Goal: Task Accomplishment & Management: Manage account settings

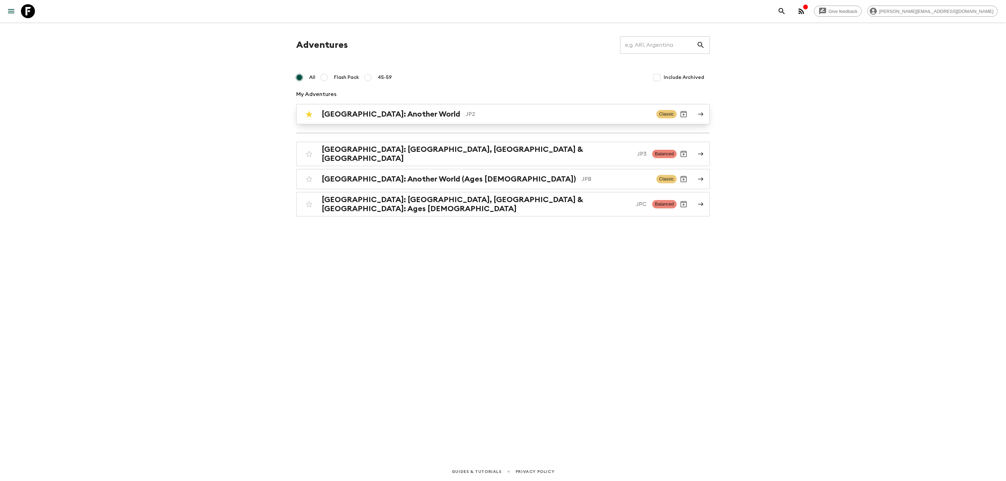
click at [401, 118] on div "[GEOGRAPHIC_DATA]: Another World JP2" at bounding box center [486, 114] width 329 height 9
click at [430, 175] on h2 "[GEOGRAPHIC_DATA]: Another World (Ages [DEMOGRAPHIC_DATA])" at bounding box center [449, 179] width 254 height 9
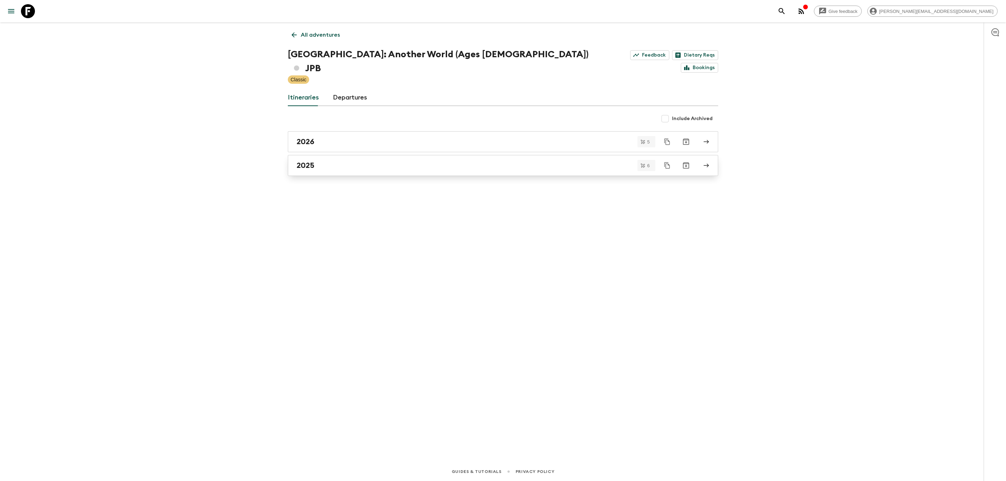
click at [338, 155] on link "2025" at bounding box center [503, 165] width 430 height 21
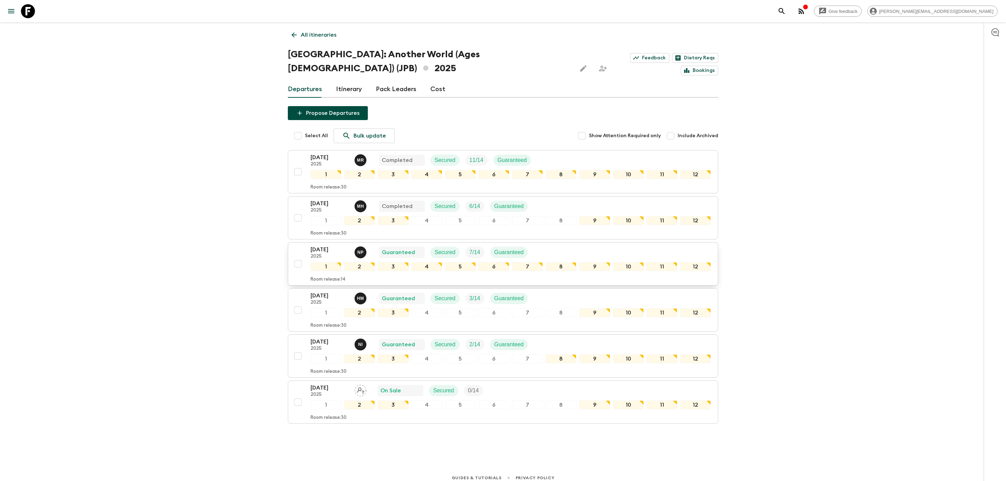
click at [328, 245] on p "[DATE]" at bounding box center [329, 249] width 38 height 8
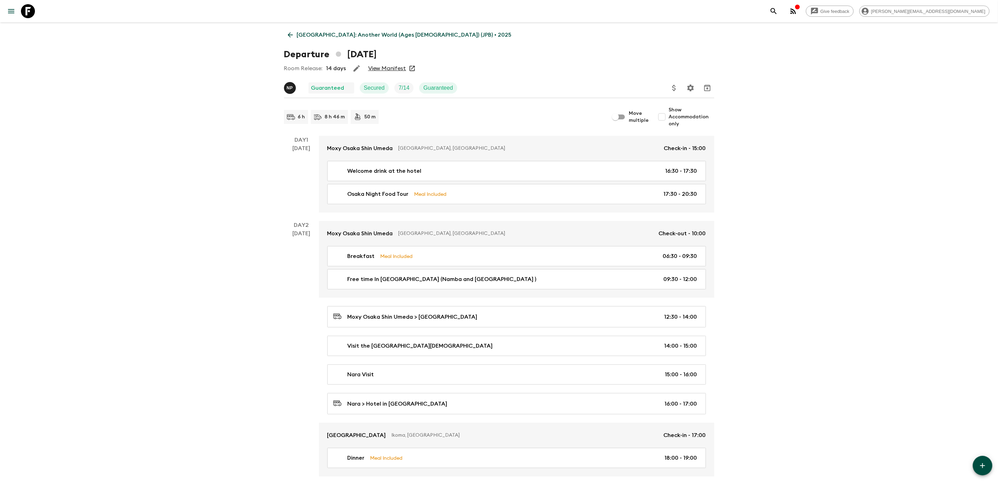
click at [389, 66] on link "View Manifest" at bounding box center [387, 68] width 38 height 7
click at [289, 33] on icon at bounding box center [289, 34] width 5 height 5
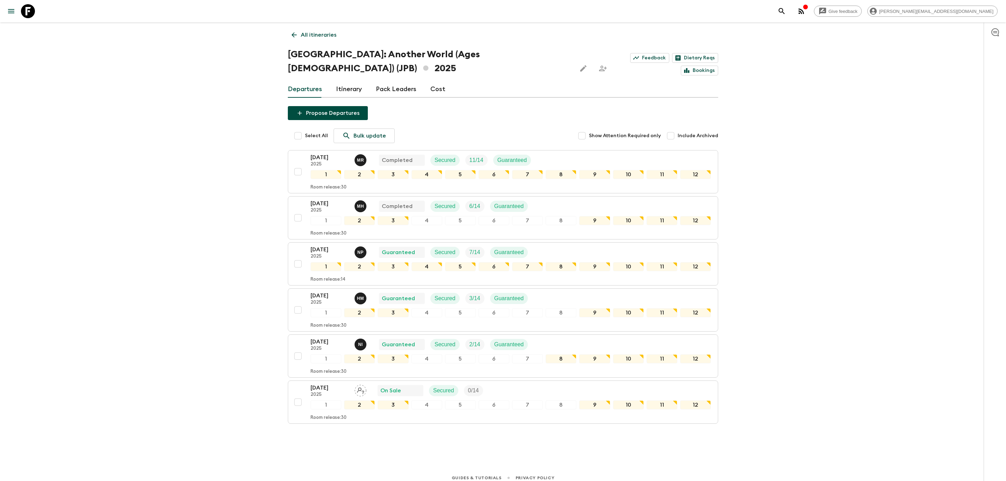
click at [289, 38] on link "All itineraries" at bounding box center [314, 35] width 52 height 14
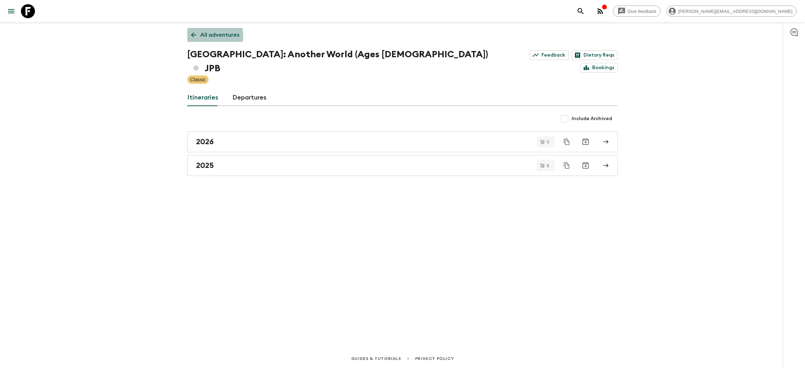
click at [193, 36] on icon at bounding box center [193, 34] width 5 height 5
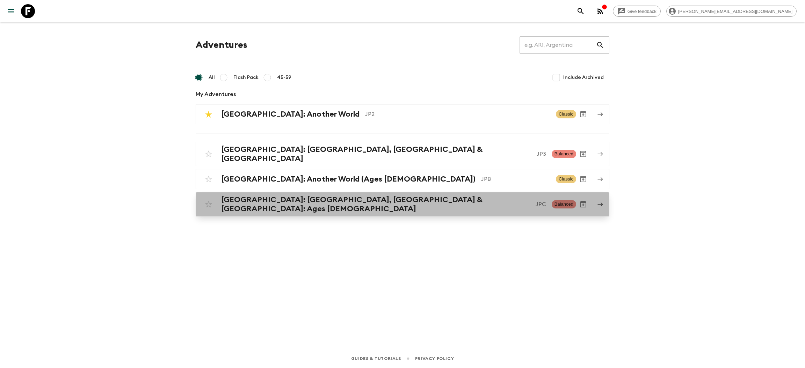
click at [301, 199] on h2 "[GEOGRAPHIC_DATA]: [GEOGRAPHIC_DATA], [GEOGRAPHIC_DATA] & [GEOGRAPHIC_DATA]: Ag…" at bounding box center [375, 204] width 309 height 18
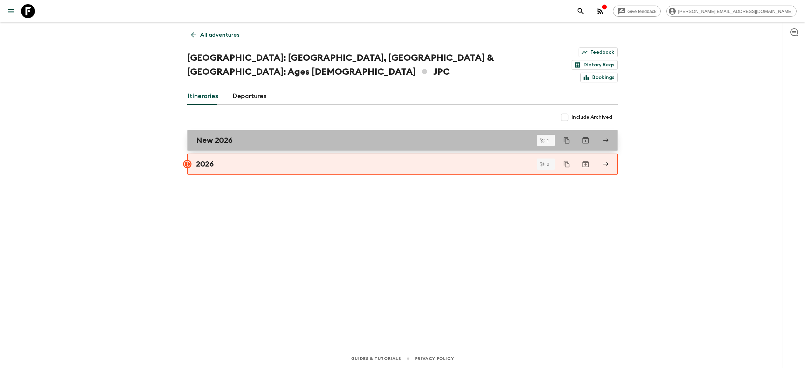
click at [240, 136] on div "New 2026" at bounding box center [395, 140] width 399 height 9
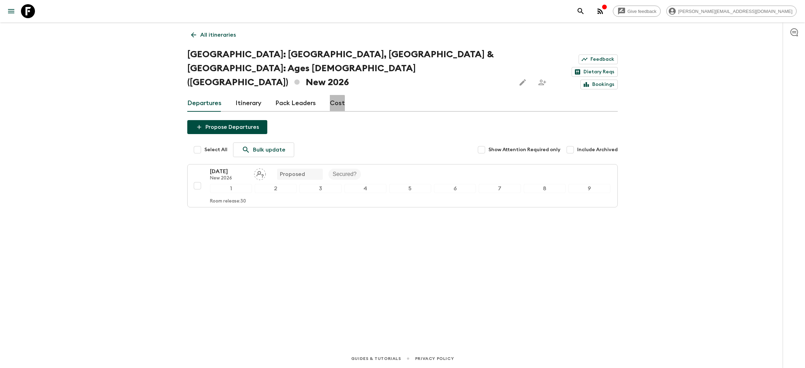
click at [330, 95] on link "Cost" at bounding box center [337, 103] width 15 height 17
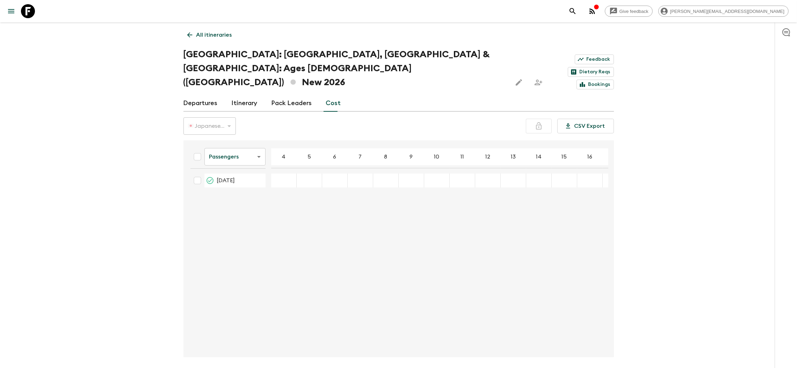
click at [189, 38] on icon at bounding box center [190, 35] width 8 height 8
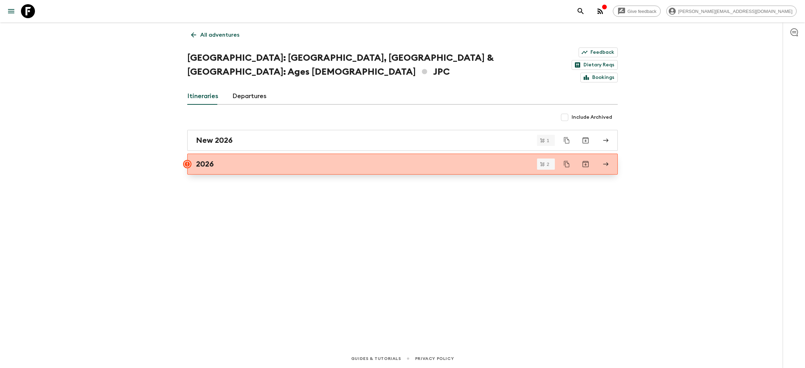
click at [236, 160] on div "2026" at bounding box center [395, 164] width 399 height 9
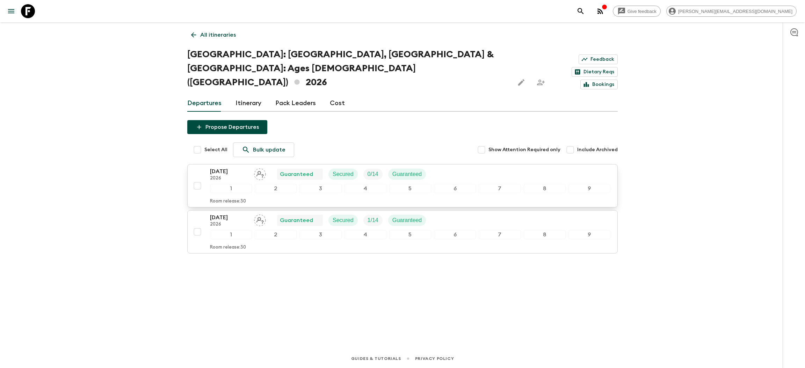
click at [234, 167] on p "[DATE]" at bounding box center [229, 171] width 38 height 8
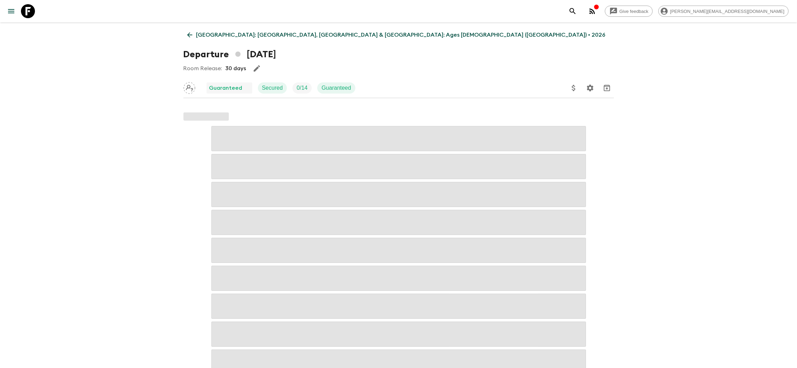
click at [190, 34] on icon at bounding box center [190, 35] width 8 height 8
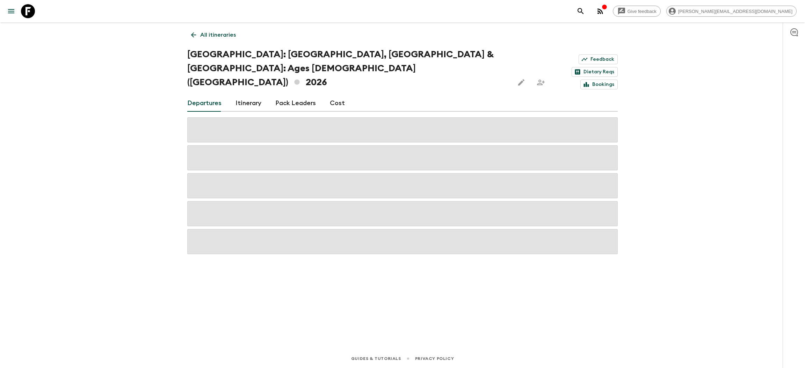
click at [336, 95] on link "Cost" at bounding box center [337, 103] width 15 height 17
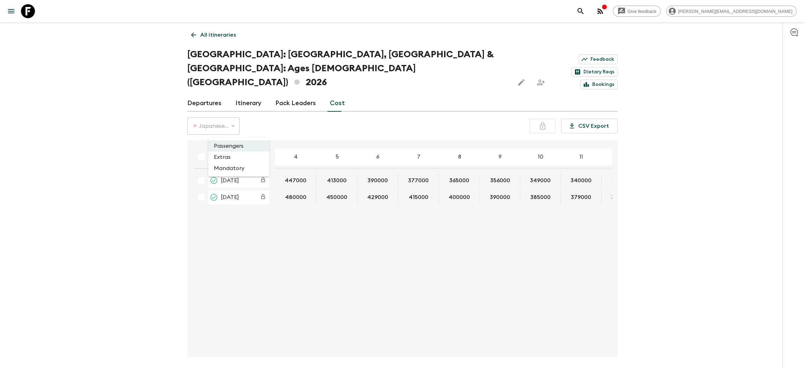
click at [229, 126] on body "Give feedback [PERSON_NAME][EMAIL_ADDRESS][DOMAIN_NAME] All itineraries [GEOGRA…" at bounding box center [402, 198] width 805 height 396
click at [230, 156] on li "Extras" at bounding box center [238, 157] width 61 height 11
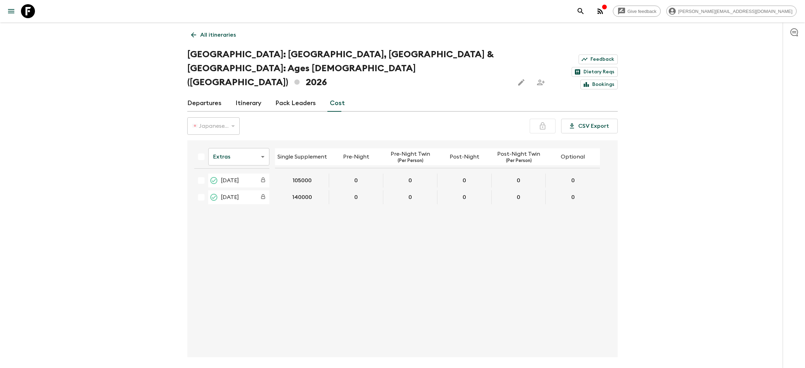
click at [191, 36] on icon at bounding box center [194, 35] width 8 height 8
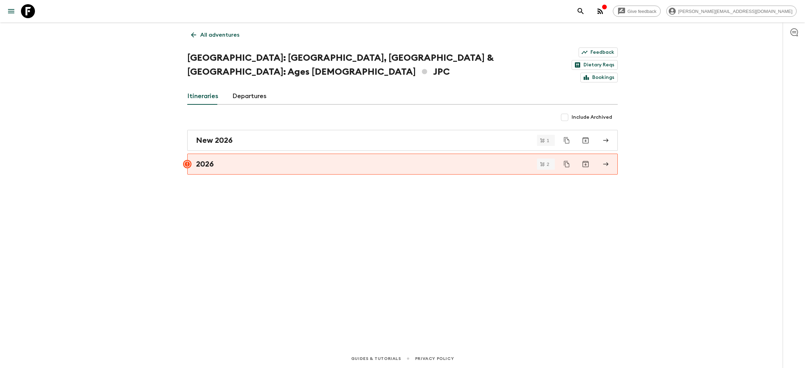
click at [191, 36] on icon at bounding box center [194, 35] width 8 height 8
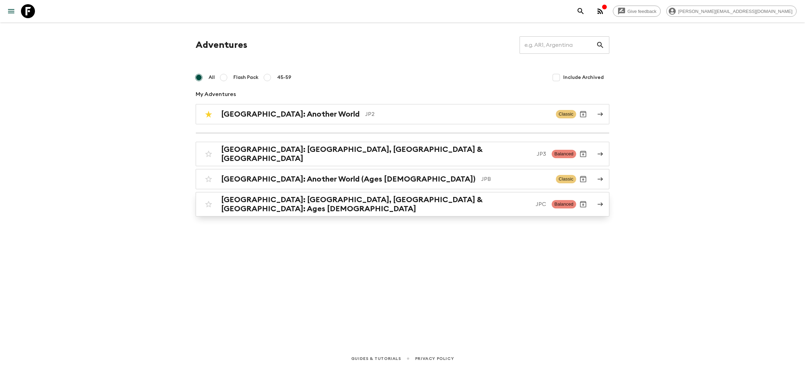
click at [294, 200] on h2 "[GEOGRAPHIC_DATA]: [GEOGRAPHIC_DATA], [GEOGRAPHIC_DATA] & [GEOGRAPHIC_DATA]: Ag…" at bounding box center [375, 204] width 309 height 18
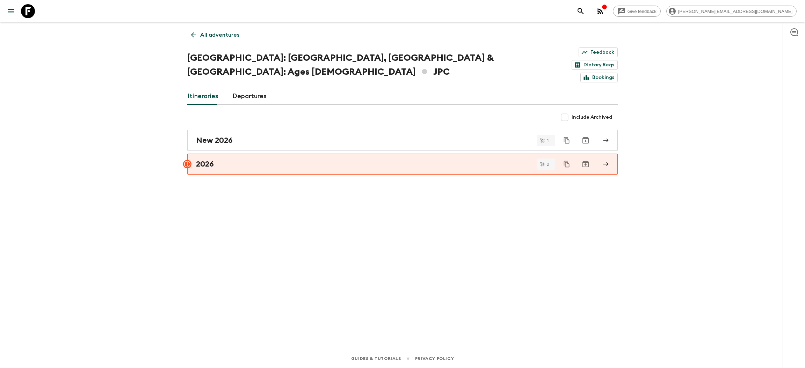
click at [196, 37] on icon at bounding box center [194, 35] width 8 height 8
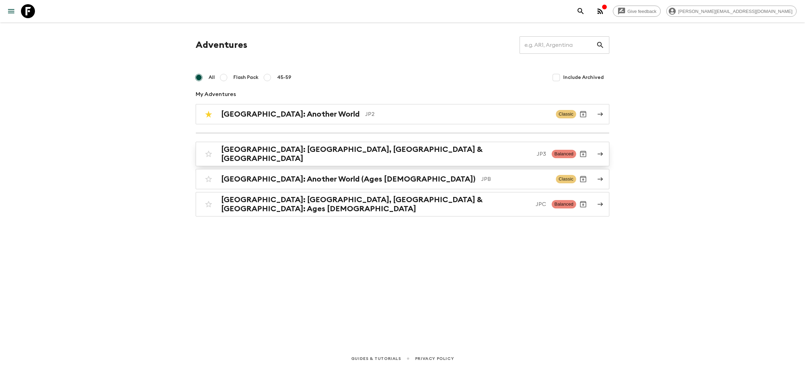
click at [286, 150] on h2 "[GEOGRAPHIC_DATA]: [GEOGRAPHIC_DATA], [GEOGRAPHIC_DATA] & [GEOGRAPHIC_DATA]" at bounding box center [376, 154] width 310 height 18
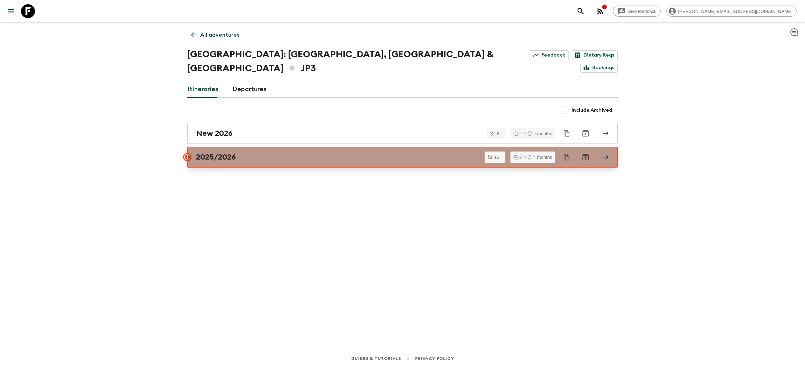
click at [267, 153] on div "2025/2026" at bounding box center [395, 157] width 399 height 9
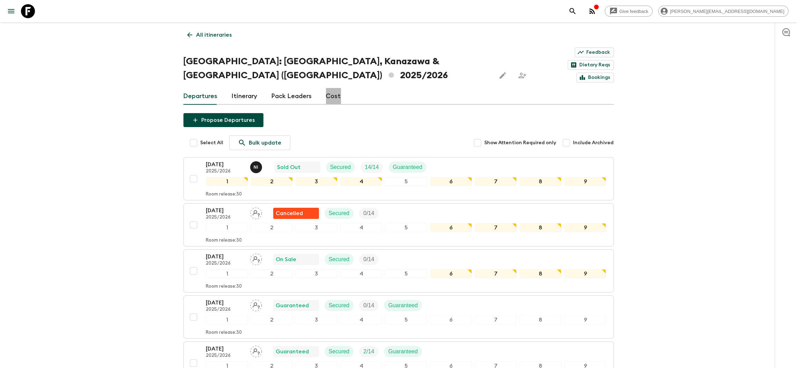
click at [332, 88] on link "Cost" at bounding box center [333, 96] width 15 height 17
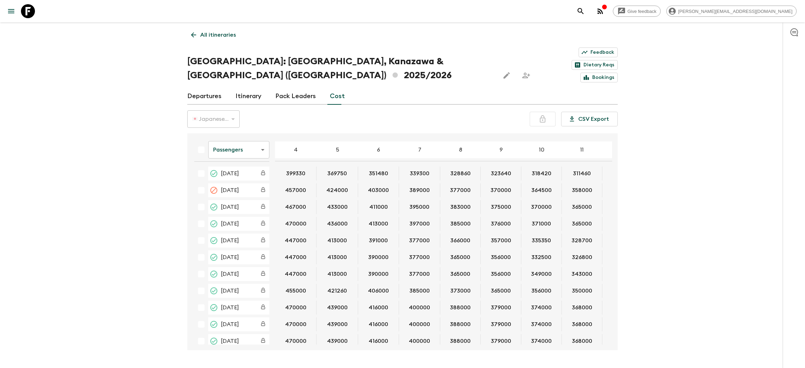
click at [237, 134] on body "Give feedback [PERSON_NAME][EMAIL_ADDRESS][DOMAIN_NAME] All itineraries [GEOGRA…" at bounding box center [402, 194] width 805 height 389
click at [228, 157] on li "Extras" at bounding box center [238, 157] width 61 height 11
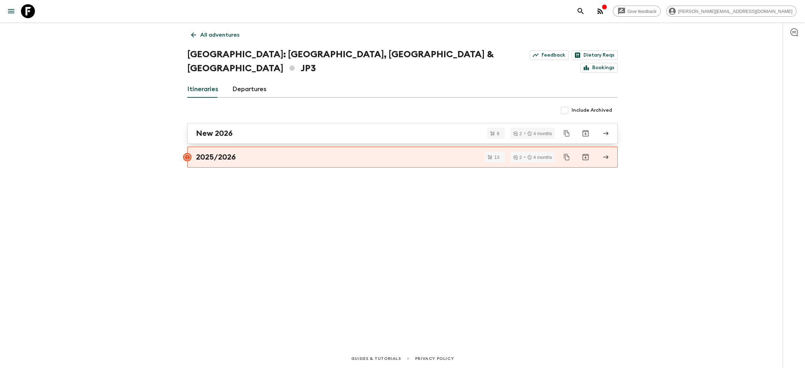
click at [245, 123] on link "New 2026" at bounding box center [402, 133] width 430 height 21
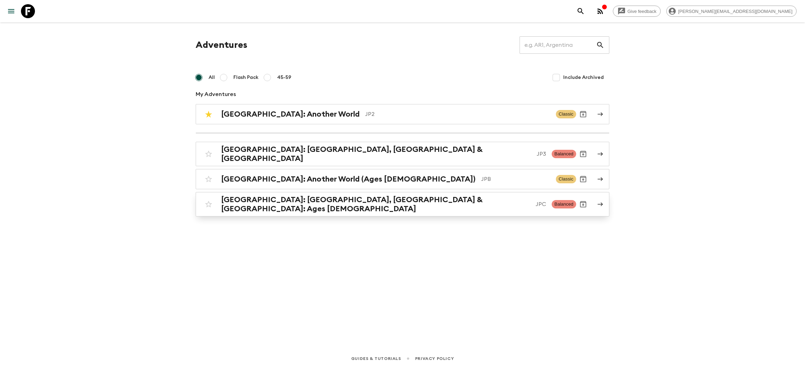
click at [356, 200] on h2 "[GEOGRAPHIC_DATA]: [GEOGRAPHIC_DATA], [GEOGRAPHIC_DATA] & [GEOGRAPHIC_DATA]: Ag…" at bounding box center [375, 204] width 309 height 18
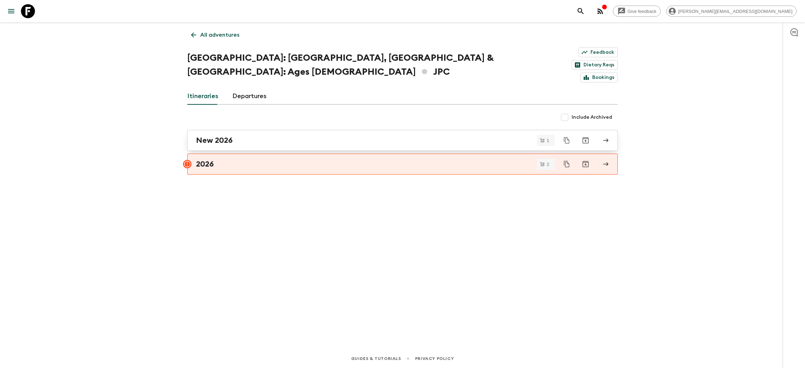
click at [230, 136] on h2 "New 2026" at bounding box center [214, 140] width 37 height 9
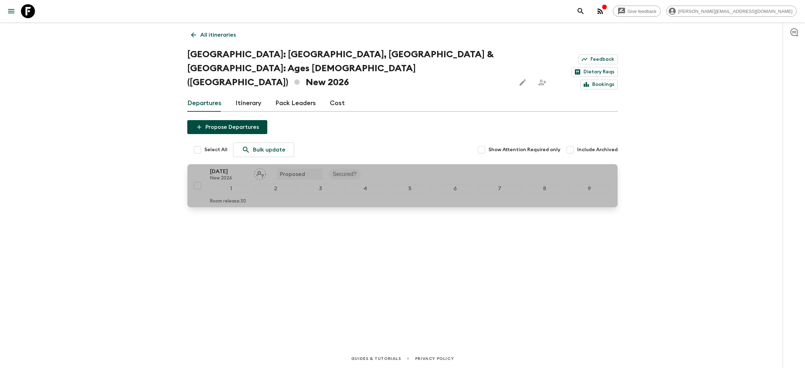
click at [236, 176] on p "New 2026" at bounding box center [229, 179] width 38 height 6
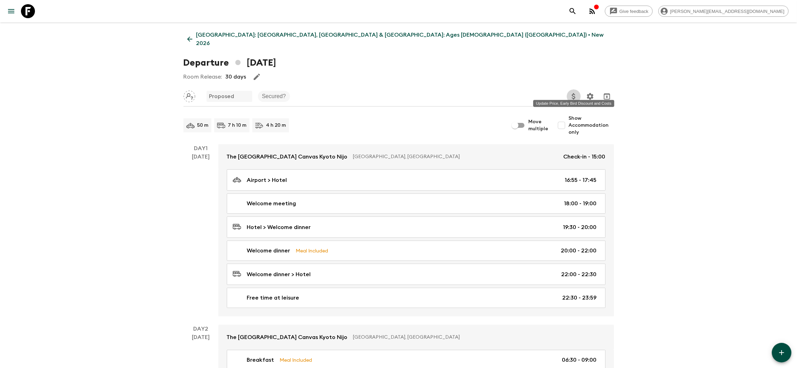
click at [575, 92] on icon "Update Price, Early Bird Discount and Costs" at bounding box center [573, 96] width 8 height 8
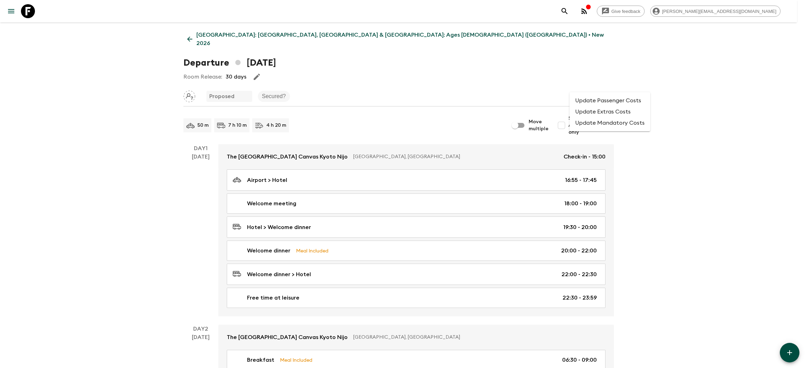
click at [600, 105] on li "Update Passenger Costs" at bounding box center [609, 100] width 81 height 11
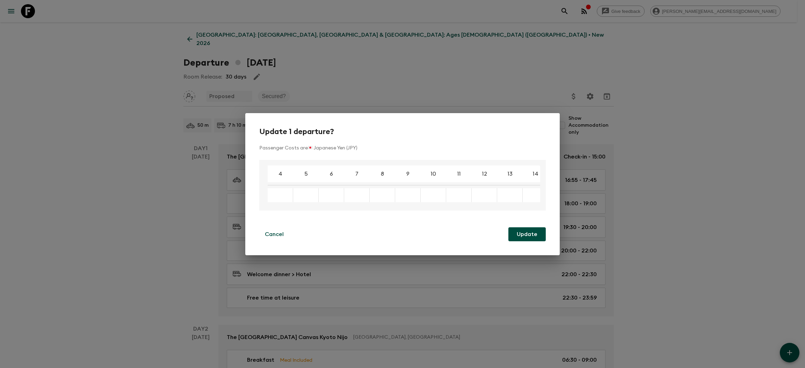
drag, startPoint x: 523, startPoint y: 232, endPoint x: 431, endPoint y: 168, distance: 112.3
click at [477, 166] on div "Update 1 departure? Passenger Costs are 🇯🇵 Japanese Yen (JPY) 4 5 6 7 8 9 10 11…" at bounding box center [402, 184] width 314 height 142
click at [275, 229] on button "Cancel" at bounding box center [274, 234] width 30 height 14
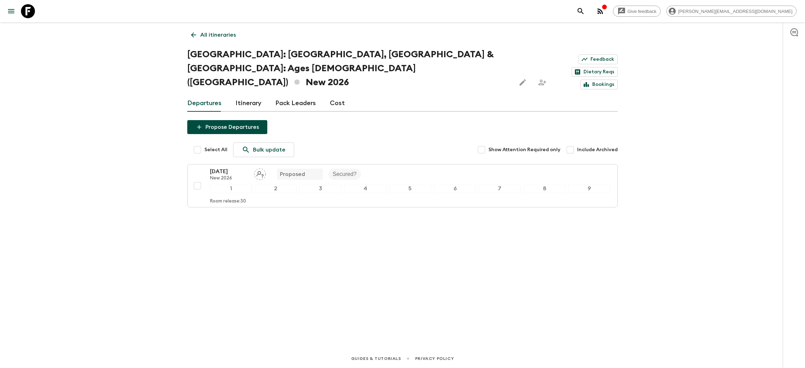
click at [340, 95] on link "Cost" at bounding box center [337, 103] width 15 height 17
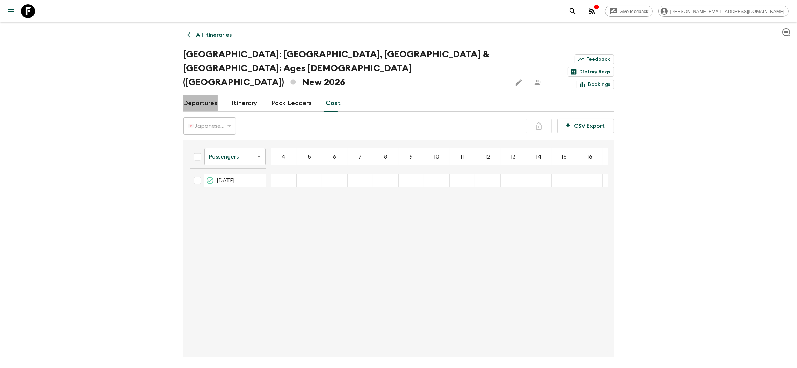
click at [213, 95] on link "Departures" at bounding box center [200, 103] width 34 height 17
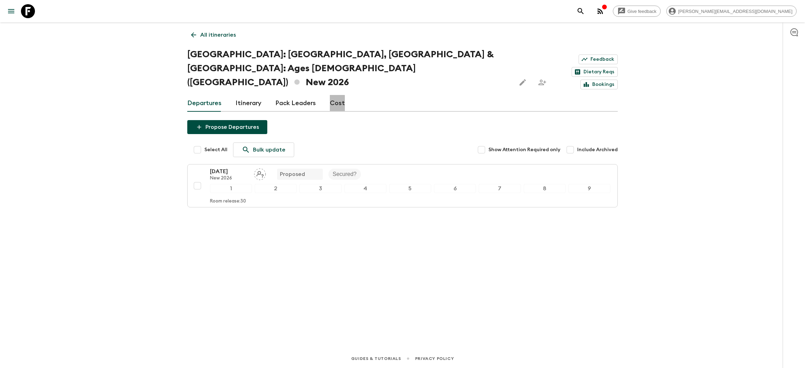
click at [334, 95] on link "Cost" at bounding box center [337, 103] width 15 height 17
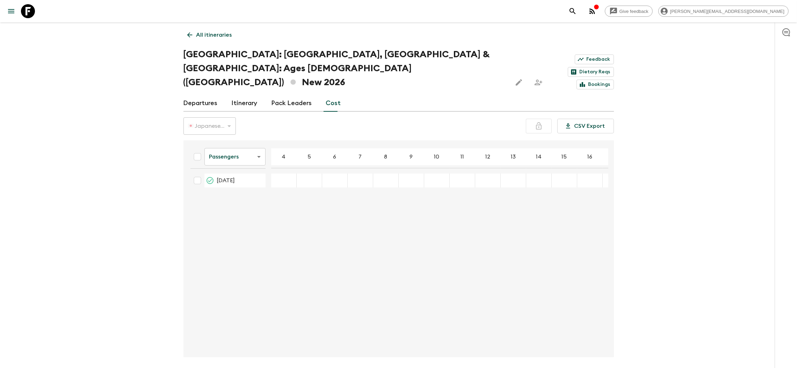
click at [220, 136] on body "Give feedback [PERSON_NAME][EMAIL_ADDRESS][DOMAIN_NAME] All itineraries [GEOGRA…" at bounding box center [398, 198] width 797 height 396
click at [309, 194] on div at bounding box center [402, 184] width 805 height 368
click at [278, 174] on div "12 Dec 2026; 4" at bounding box center [283, 181] width 25 height 14
click at [201, 150] on input "Select all" at bounding box center [197, 157] width 14 height 14
checkbox input "true"
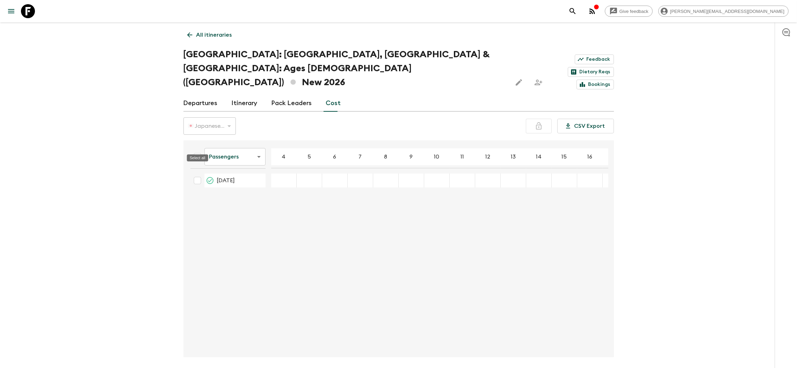
checkbox input "true"
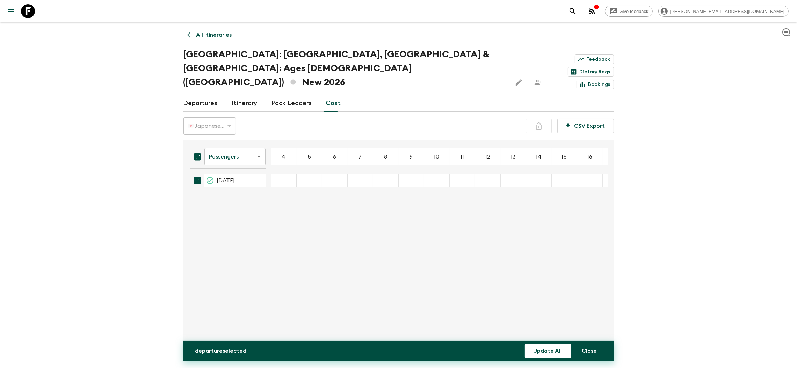
click at [284, 173] on table "Passengers passengersCost ​ 4 5 6 7 8 9 10 11 12 13 14 15 16 17 18 [DATE]" at bounding box center [419, 166] width 468 height 47
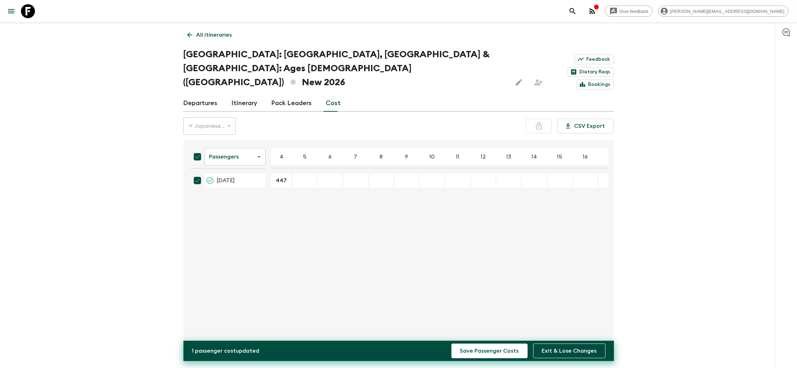
type input "447000"
type input "413000"
click at [338, 202] on div "Passengers passengersCost ​ 4 5 6 7 8 9 10 11 12 13 14 15 16 17 18 [DATE] 44700…" at bounding box center [396, 249] width 423 height 206
type input "391000"
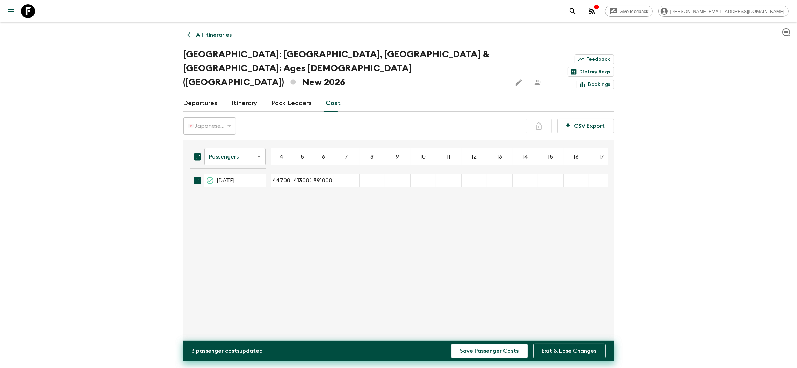
click at [320, 228] on div "Passengers passengersCost ​ 4 5 6 7 8 9 10 11 12 13 14 15 16 17 18 [DATE] 44700…" at bounding box center [396, 249] width 423 height 206
click at [351, 174] on div "12 Dec 2026; 7" at bounding box center [346, 181] width 25 height 14
type input "377000"
type input "366000"
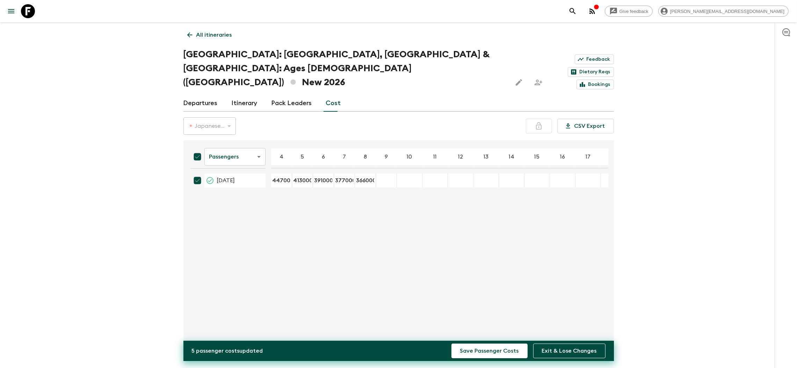
type input "357000"
type input "335350"
type input "328700"
type input "323950"
type input "319200"
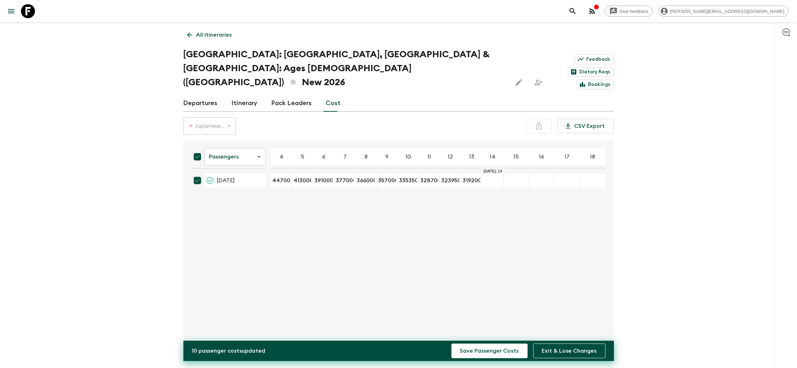
type input "316350"
click at [720, 240] on div "Give feedback [PERSON_NAME][EMAIL_ADDRESS][DOMAIN_NAME] All itineraries [GEOGRA…" at bounding box center [398, 198] width 797 height 396
click at [509, 352] on button "Save Passenger Costs" at bounding box center [489, 351] width 76 height 15
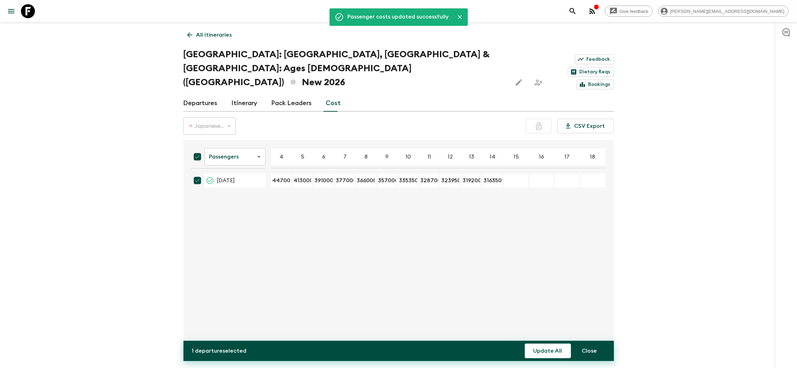
click at [738, 205] on div "Give feedback [PERSON_NAME][EMAIL_ADDRESS][DOMAIN_NAME] Passenger costs updated…" at bounding box center [398, 198] width 797 height 396
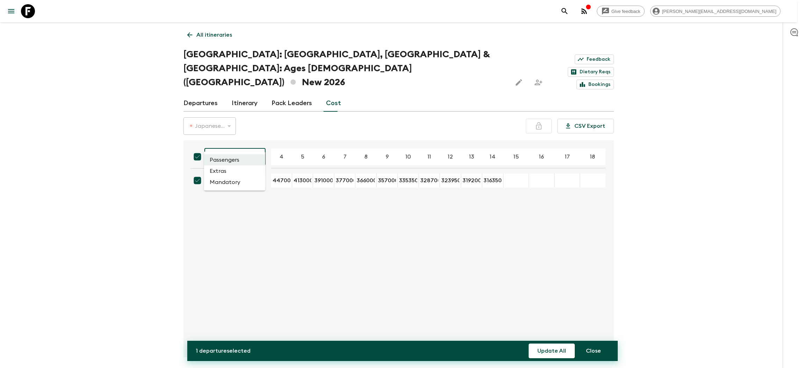
click at [218, 148] on body "Give feedback [PERSON_NAME][EMAIL_ADDRESS][DOMAIN_NAME] All itineraries [GEOGRA…" at bounding box center [402, 198] width 805 height 396
click at [222, 172] on li "Extras" at bounding box center [234, 171] width 61 height 11
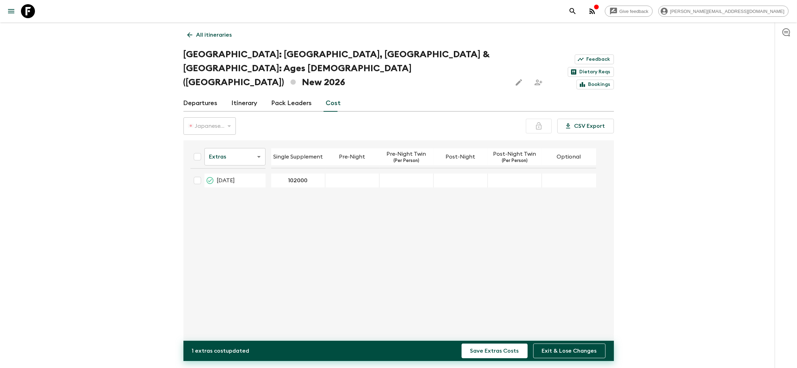
type input "102000"
click at [303, 219] on div "Extras extrasCost ​ Single Supplement Pre-Night Pre-Night Twin (Per Person) Pos…" at bounding box center [396, 249] width 423 height 206
click at [200, 174] on input "checkbox" at bounding box center [197, 181] width 14 height 14
checkbox input "true"
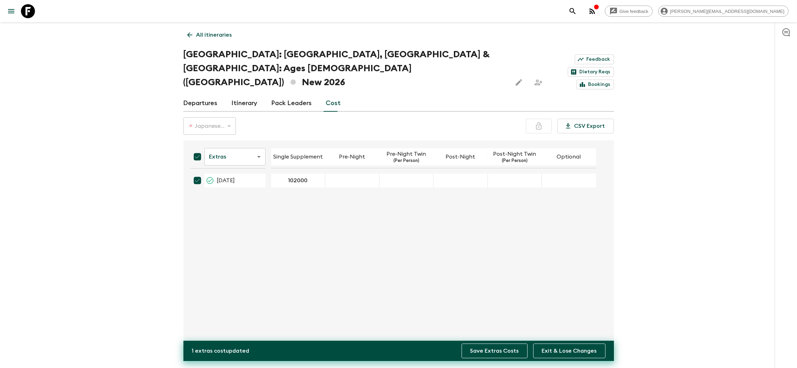
click at [492, 356] on button "Save Extras Costs" at bounding box center [494, 351] width 66 height 15
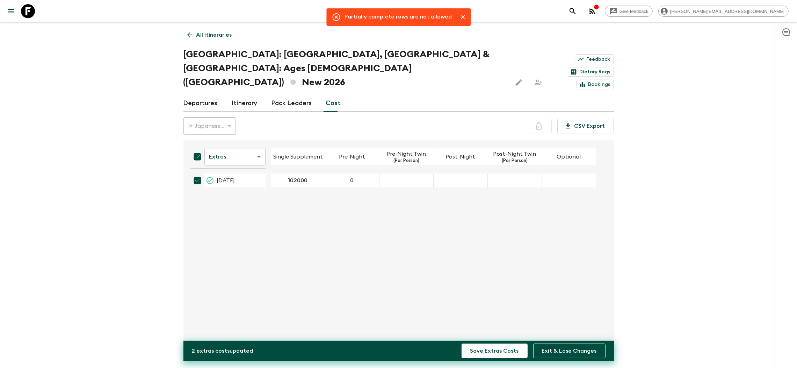
type input "0"
click at [391, 174] on div "12 Dec 2026; Pre-Night Twin" at bounding box center [406, 181] width 54 height 14
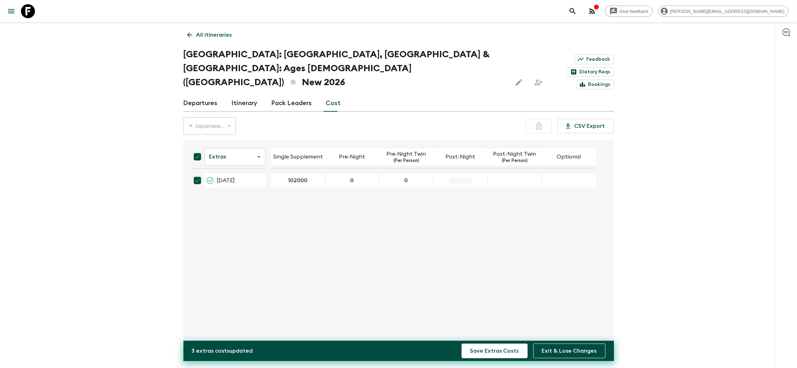
type input "0"
click at [507, 174] on div "12 Dec 2026; Post-Night Twin" at bounding box center [514, 181] width 54 height 14
click at [512, 174] on div "12 Dec 2026; Post-Night Twin" at bounding box center [514, 181] width 54 height 14
type input "0"
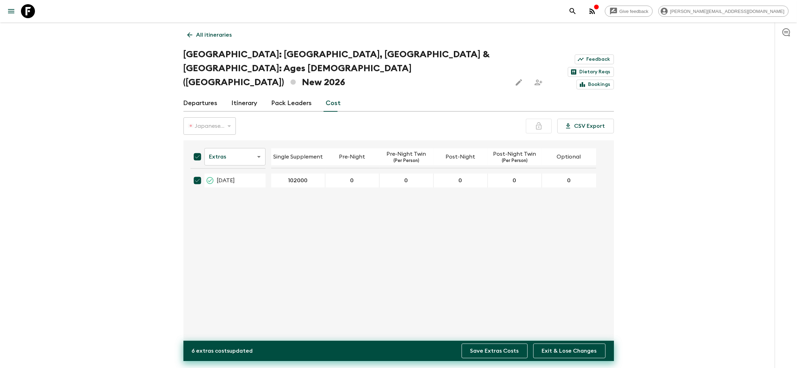
type input "0"
click at [508, 355] on button "Save Extras Costs" at bounding box center [494, 351] width 66 height 15
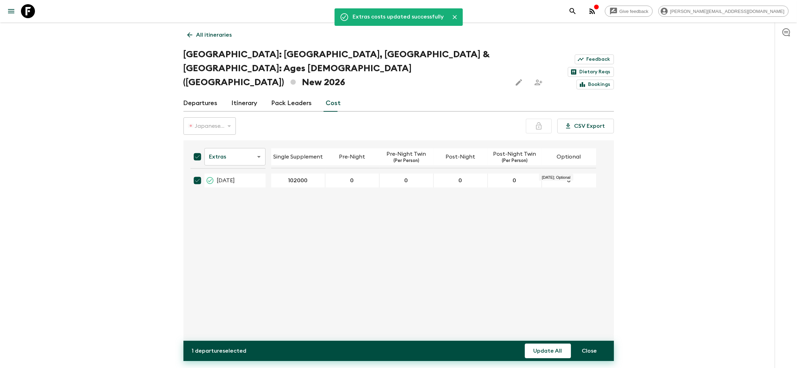
click at [184, 31] on link "All itineraries" at bounding box center [209, 35] width 52 height 14
